Goal: Information Seeking & Learning: Learn about a topic

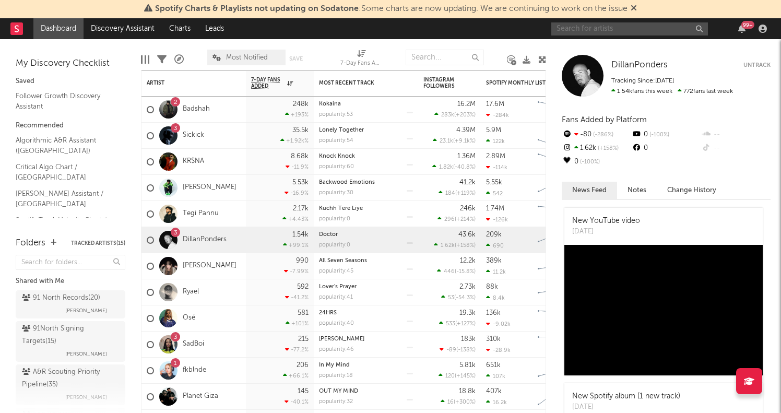
click at [583, 30] on input "text" at bounding box center [629, 28] width 157 height 13
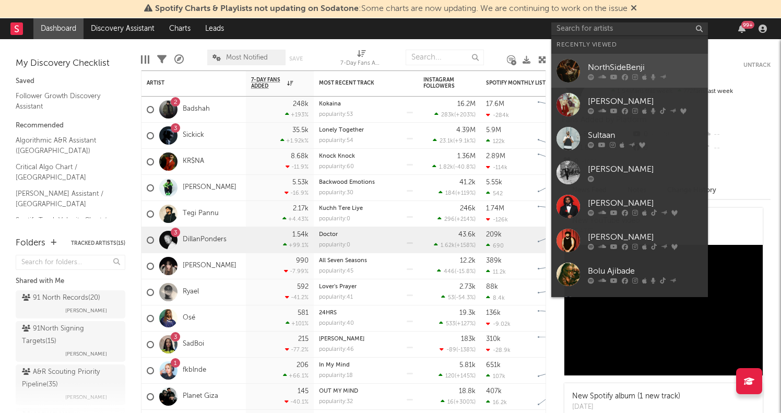
click at [614, 75] on icon at bounding box center [613, 77] width 7 height 6
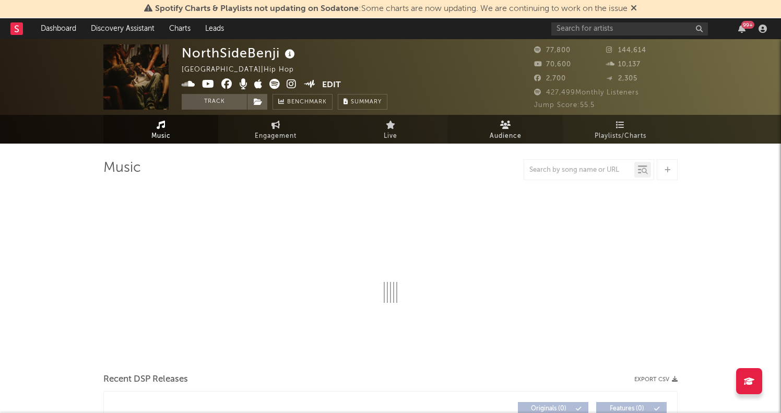
select select "6m"
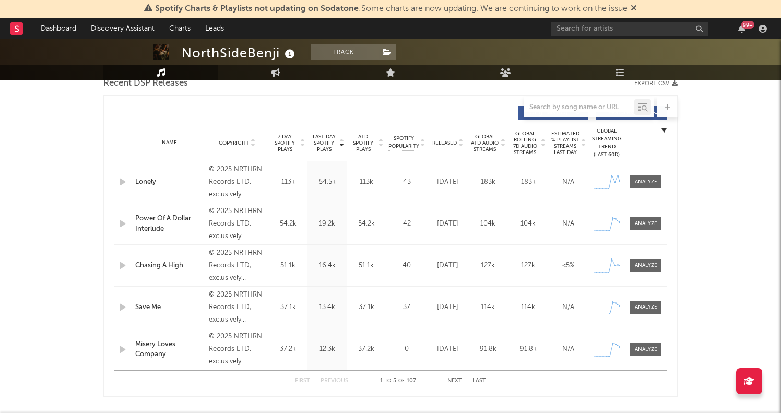
scroll to position [380, 0]
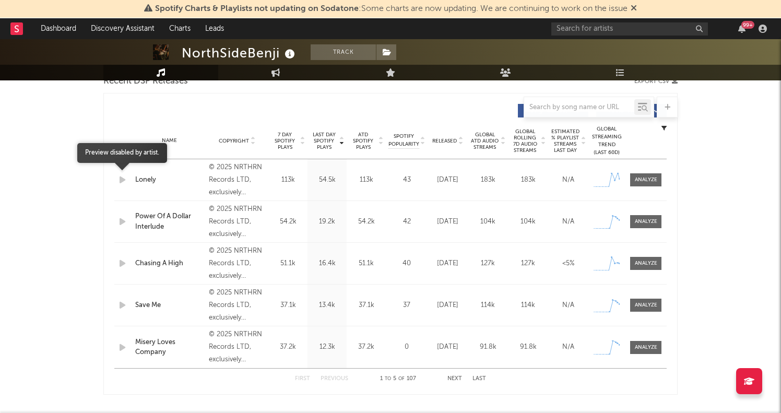
click at [121, 180] on icon "button" at bounding box center [122, 179] width 11 height 13
click at [642, 265] on div at bounding box center [646, 263] width 22 height 8
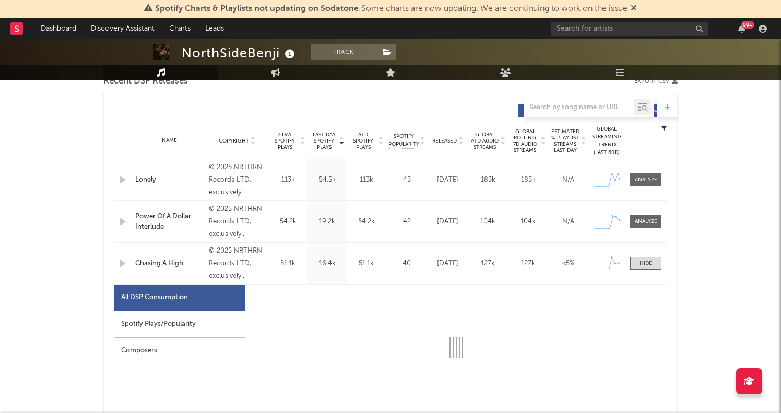
select select "1w"
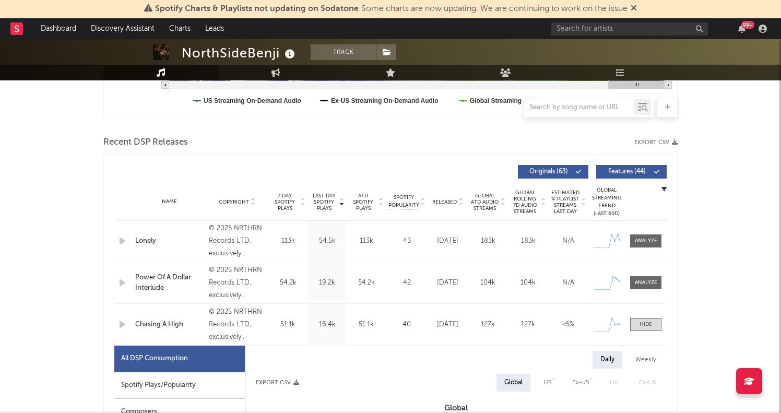
scroll to position [313, 0]
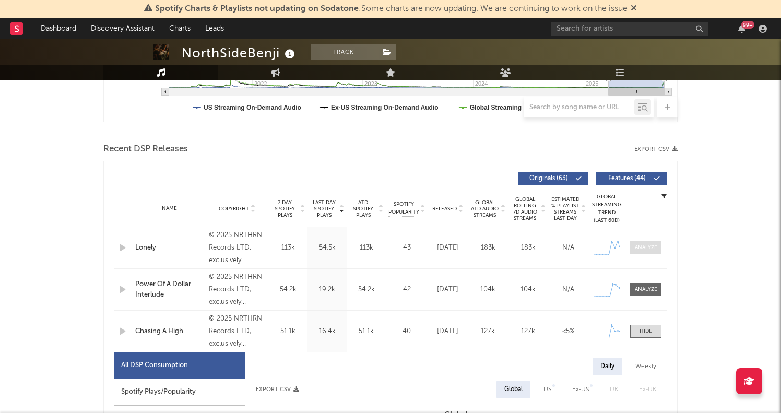
click at [636, 242] on span at bounding box center [645, 247] width 31 height 13
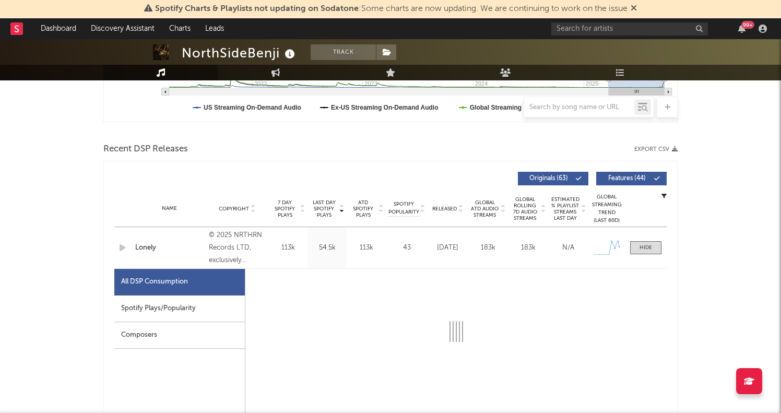
select select "1w"
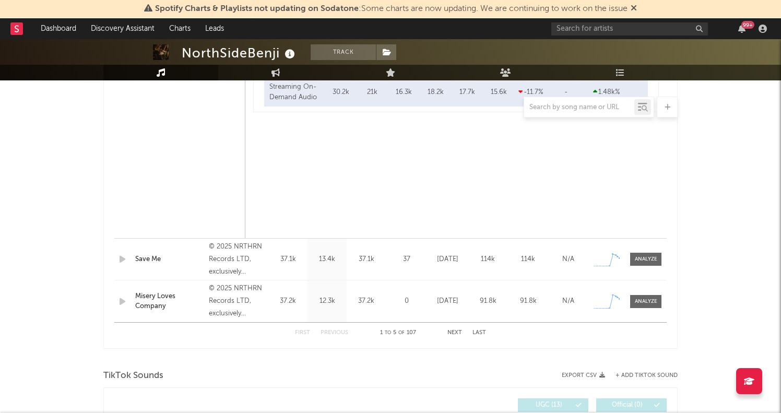
scroll to position [1442, 0]
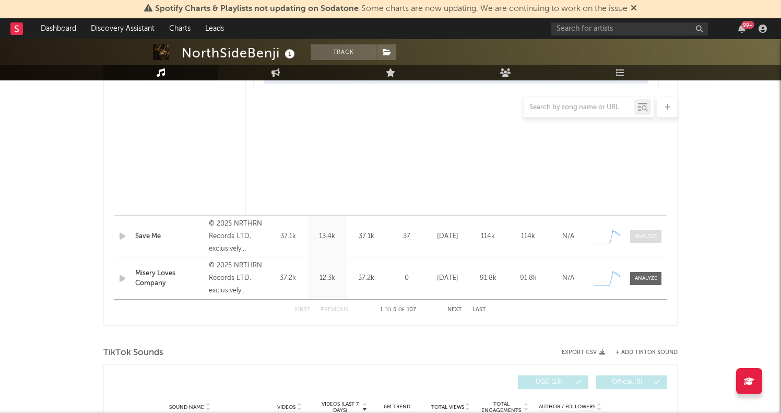
click at [642, 242] on span at bounding box center [645, 236] width 31 height 13
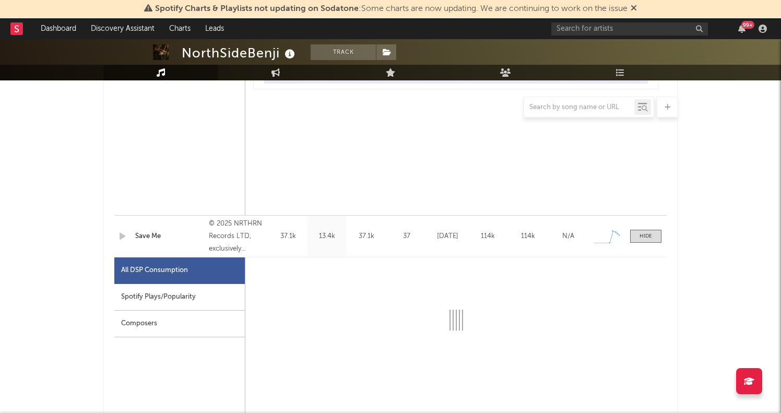
select select "1w"
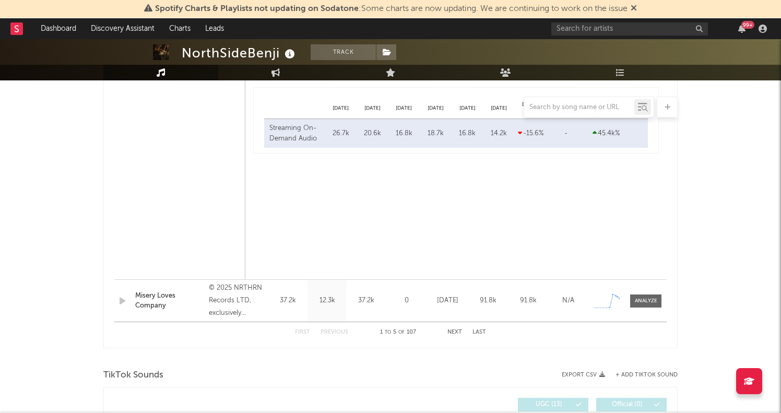
scroll to position [1949, 0]
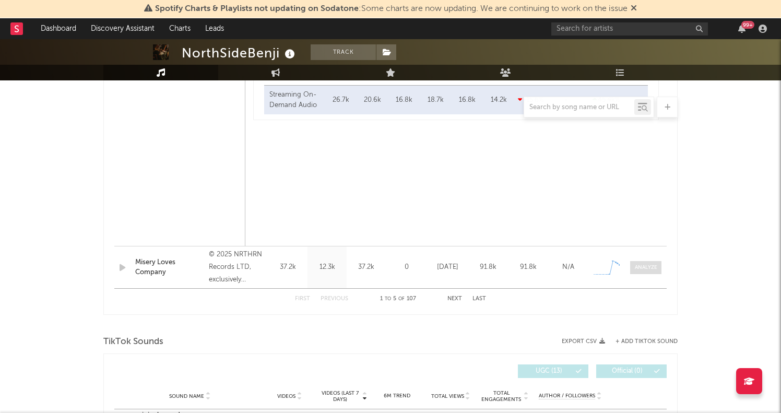
click at [641, 268] on div at bounding box center [646, 268] width 22 height 8
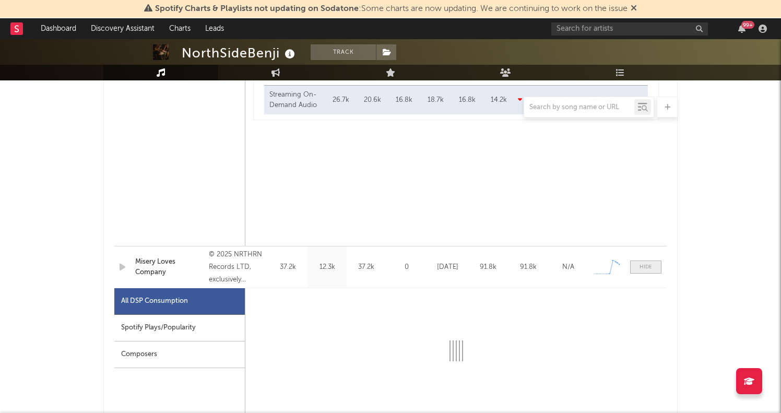
scroll to position [2020, 0]
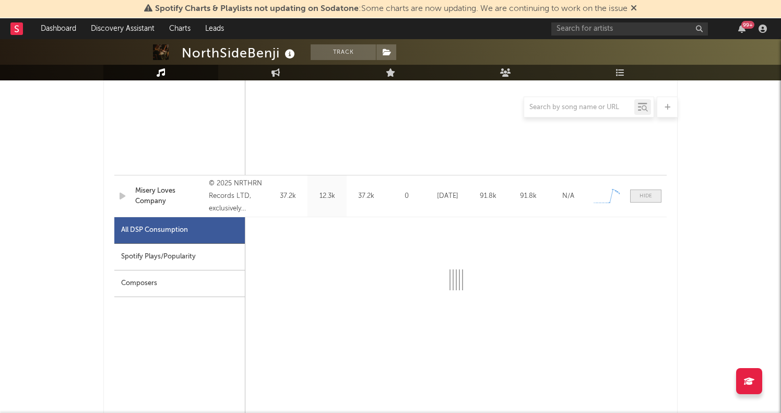
select select "1w"
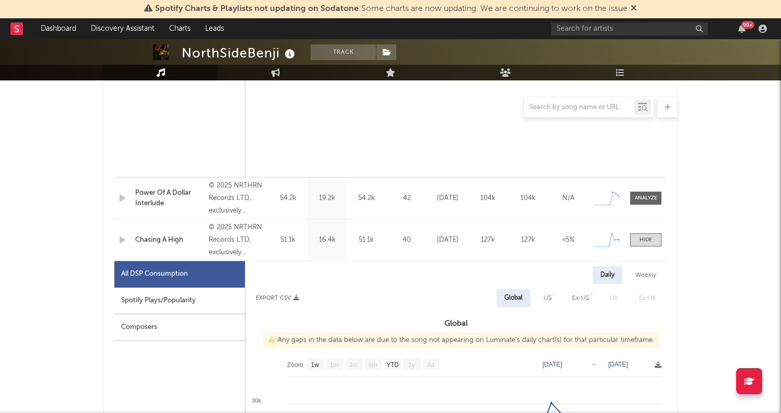
scroll to position [889, 0]
